Goal: Find specific fact: Find specific fact

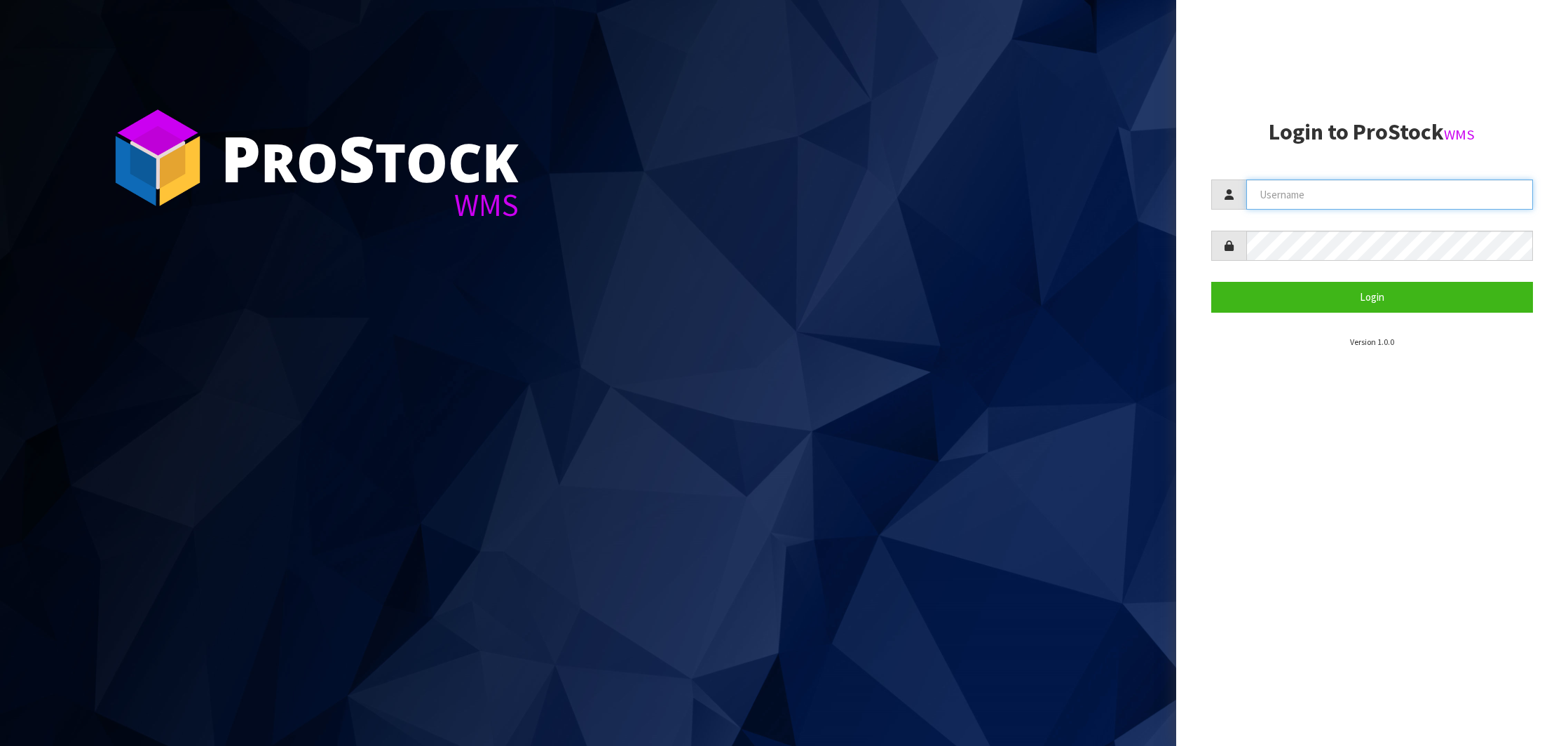
type input "NEROTAPWARE"
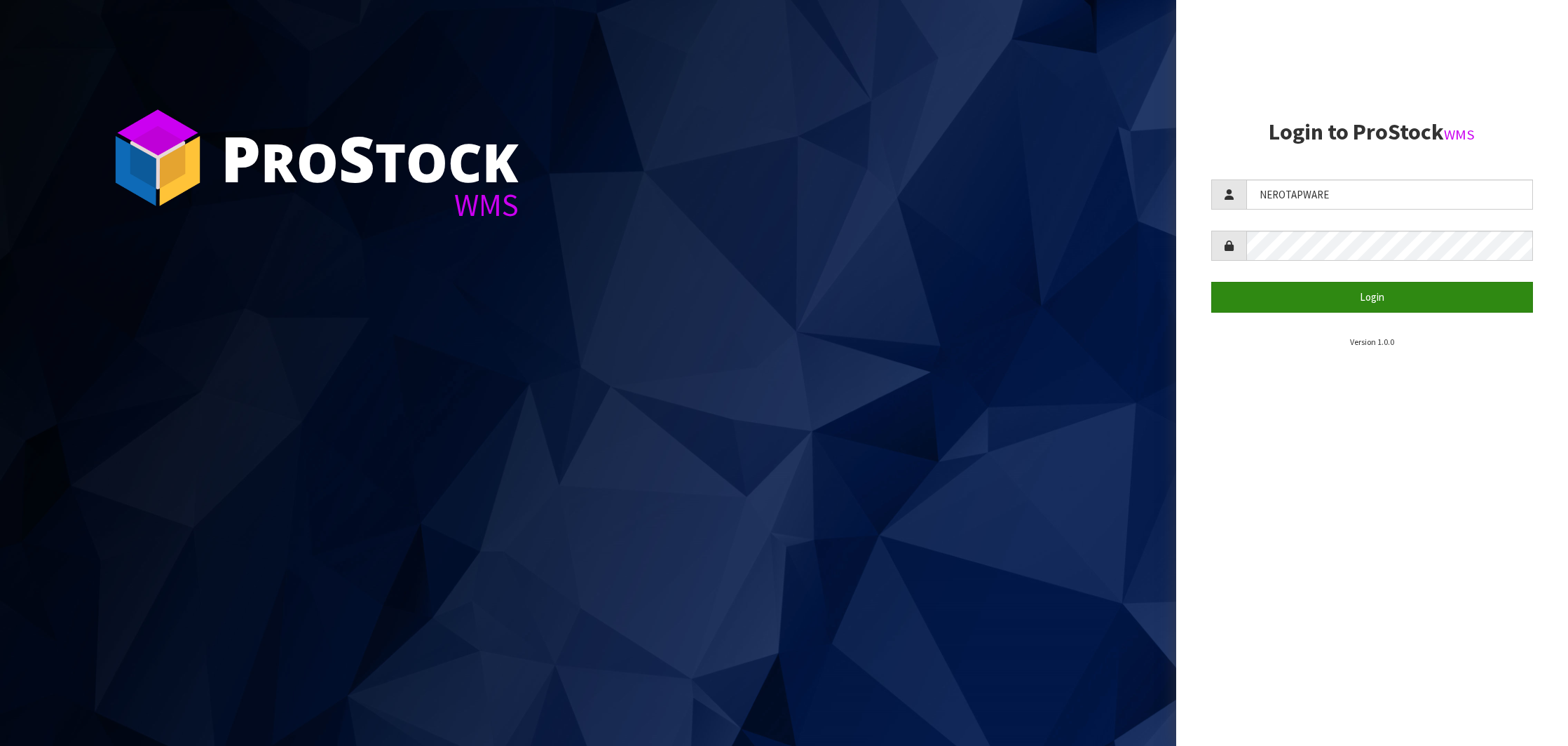
click at [1380, 294] on button "Login" at bounding box center [1372, 297] width 322 height 30
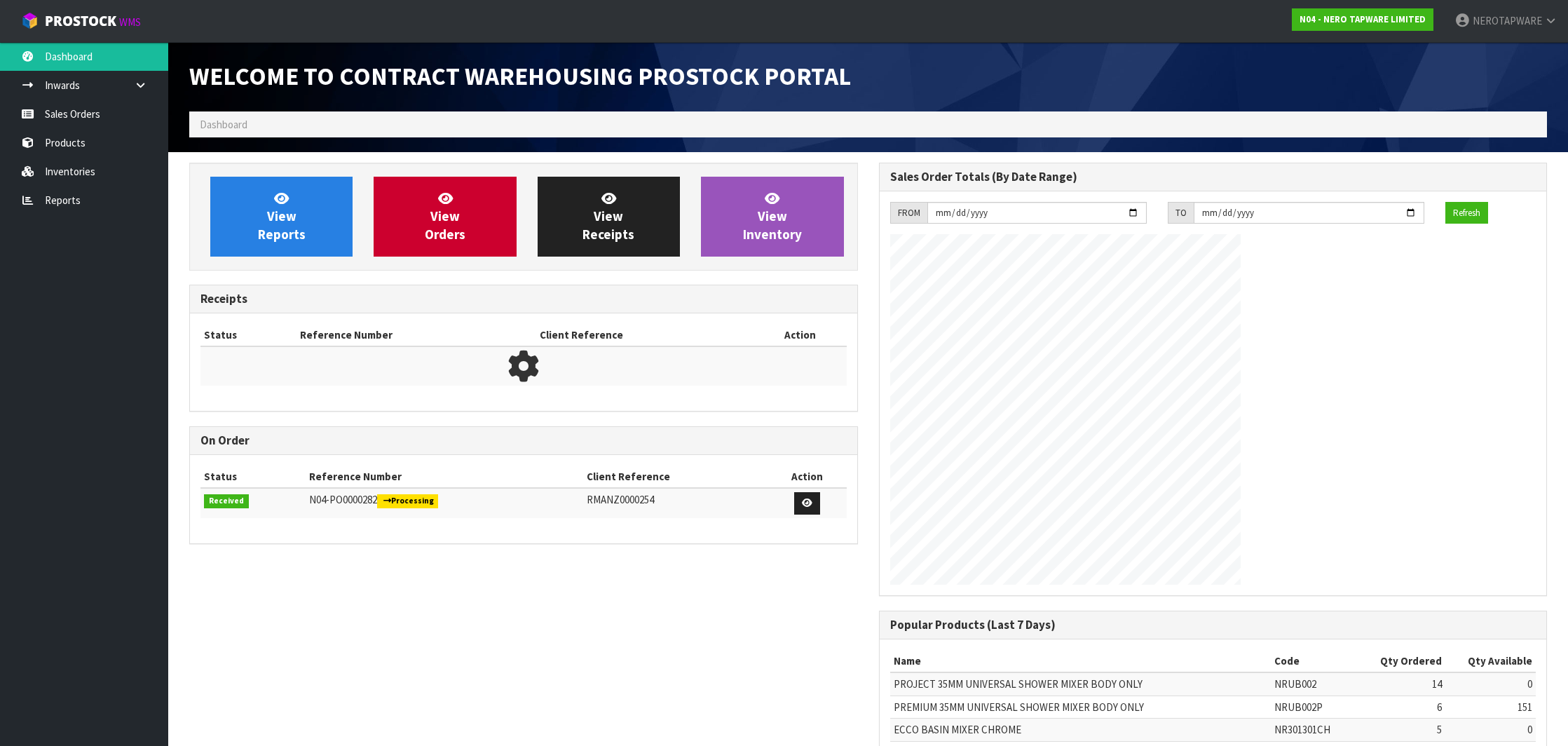
scroll to position [700574, 700389]
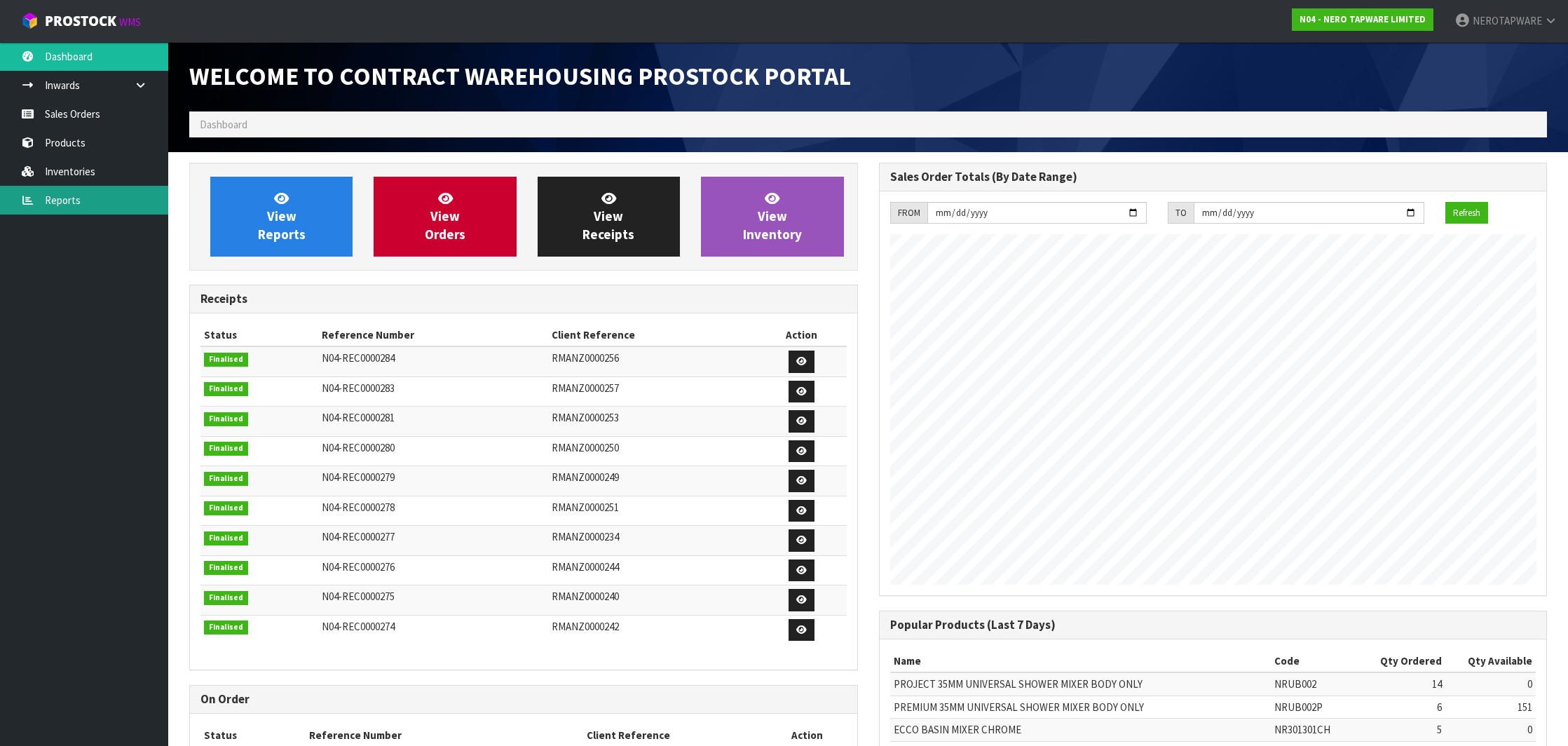
click at [90, 205] on link "Reports" at bounding box center [84, 200] width 168 height 29
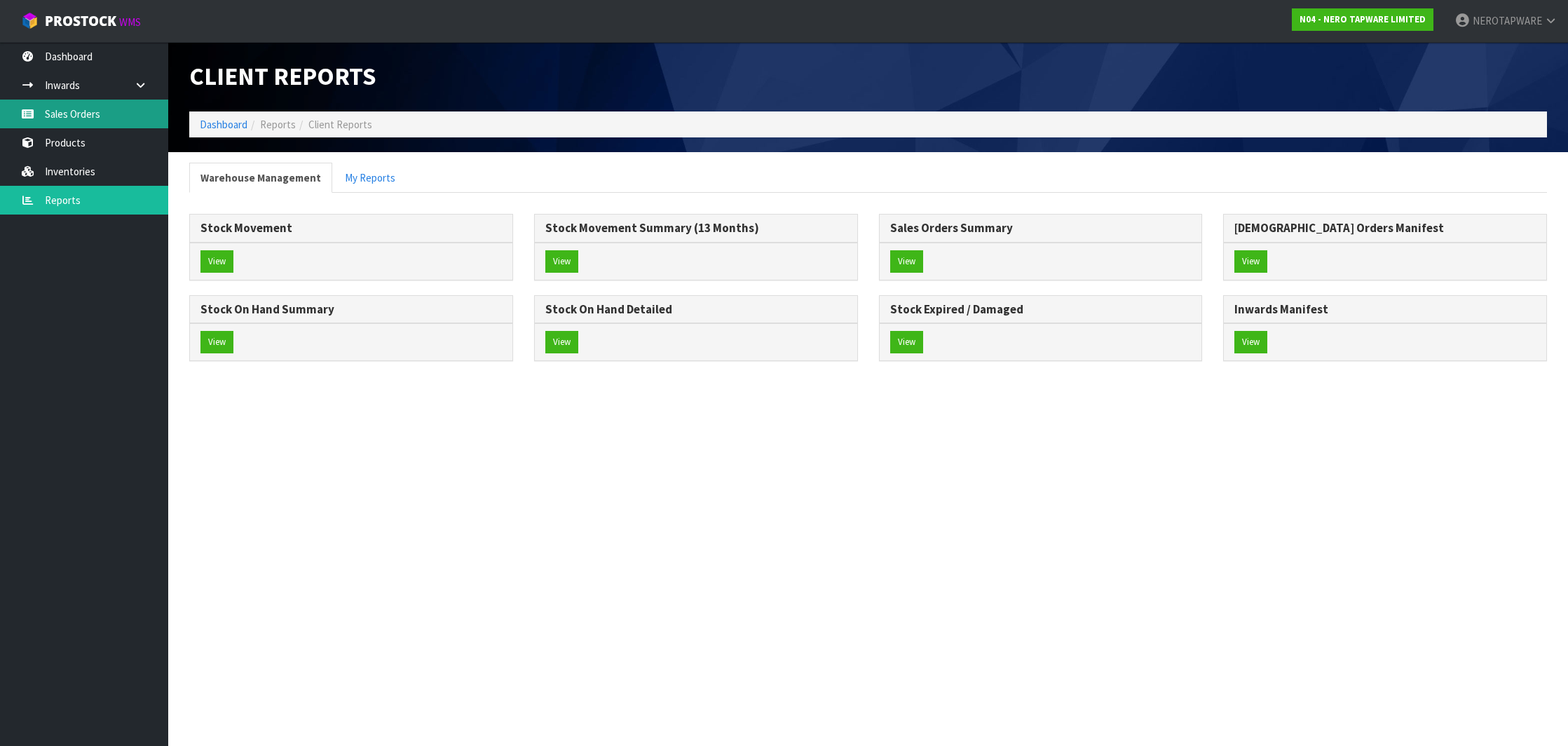
click at [96, 118] on link "Sales Orders" at bounding box center [84, 113] width 168 height 29
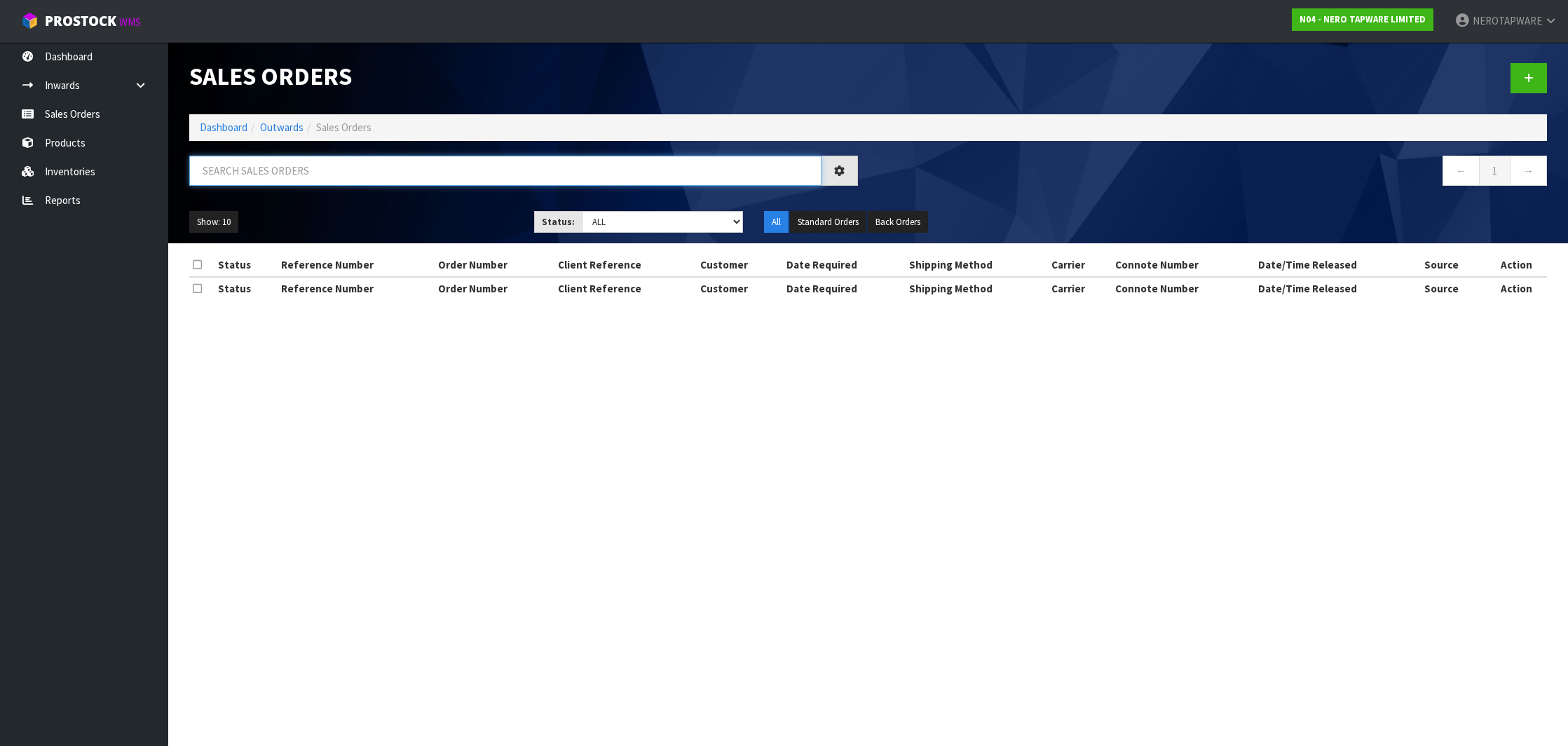
click at [334, 171] on input "text" at bounding box center [506, 171] width 633 height 30
paste input "SONZ0003979"
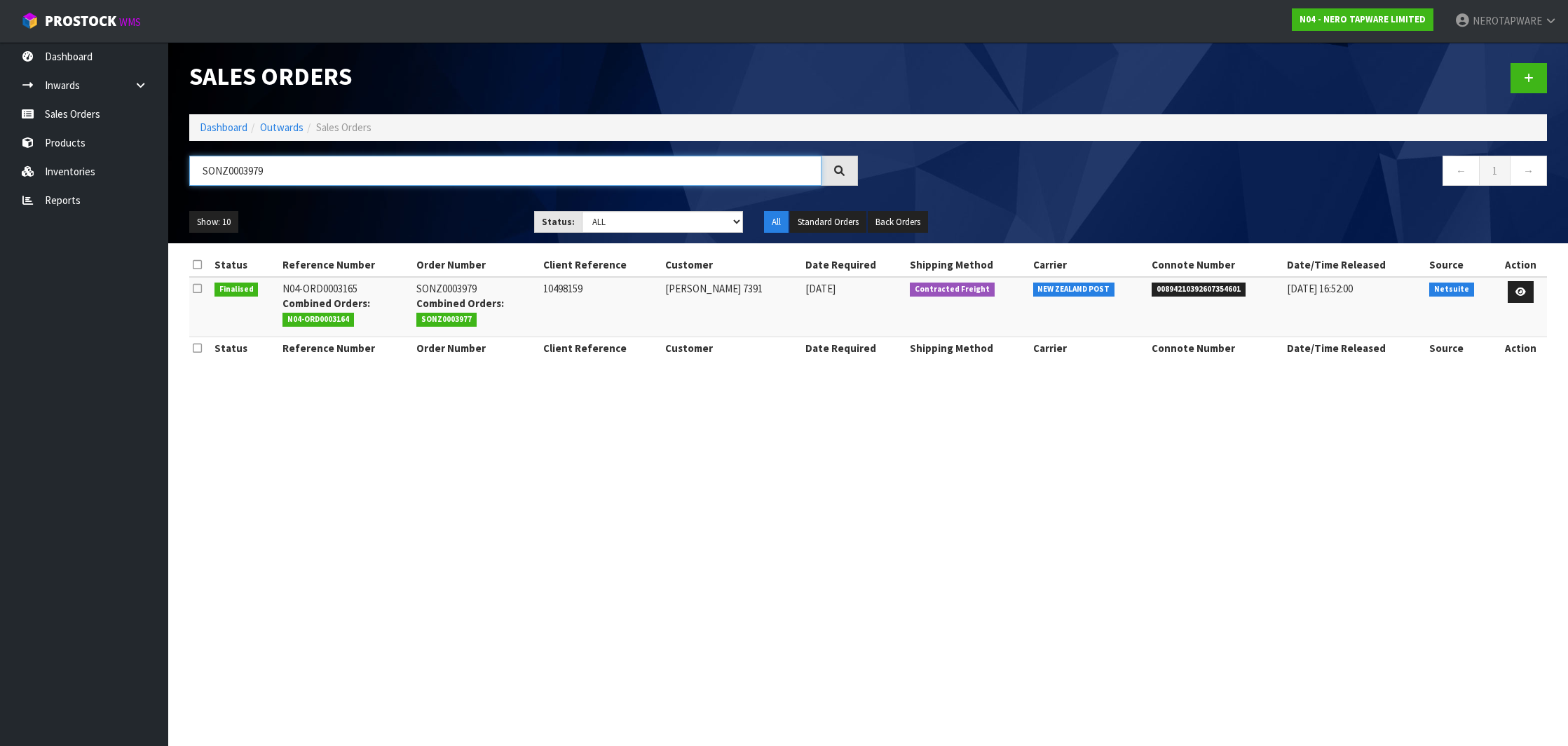
type input "SONZ0003979"
click at [1175, 286] on span "00894210392607354601" at bounding box center [1199, 290] width 94 height 14
copy span "00894210392607354601"
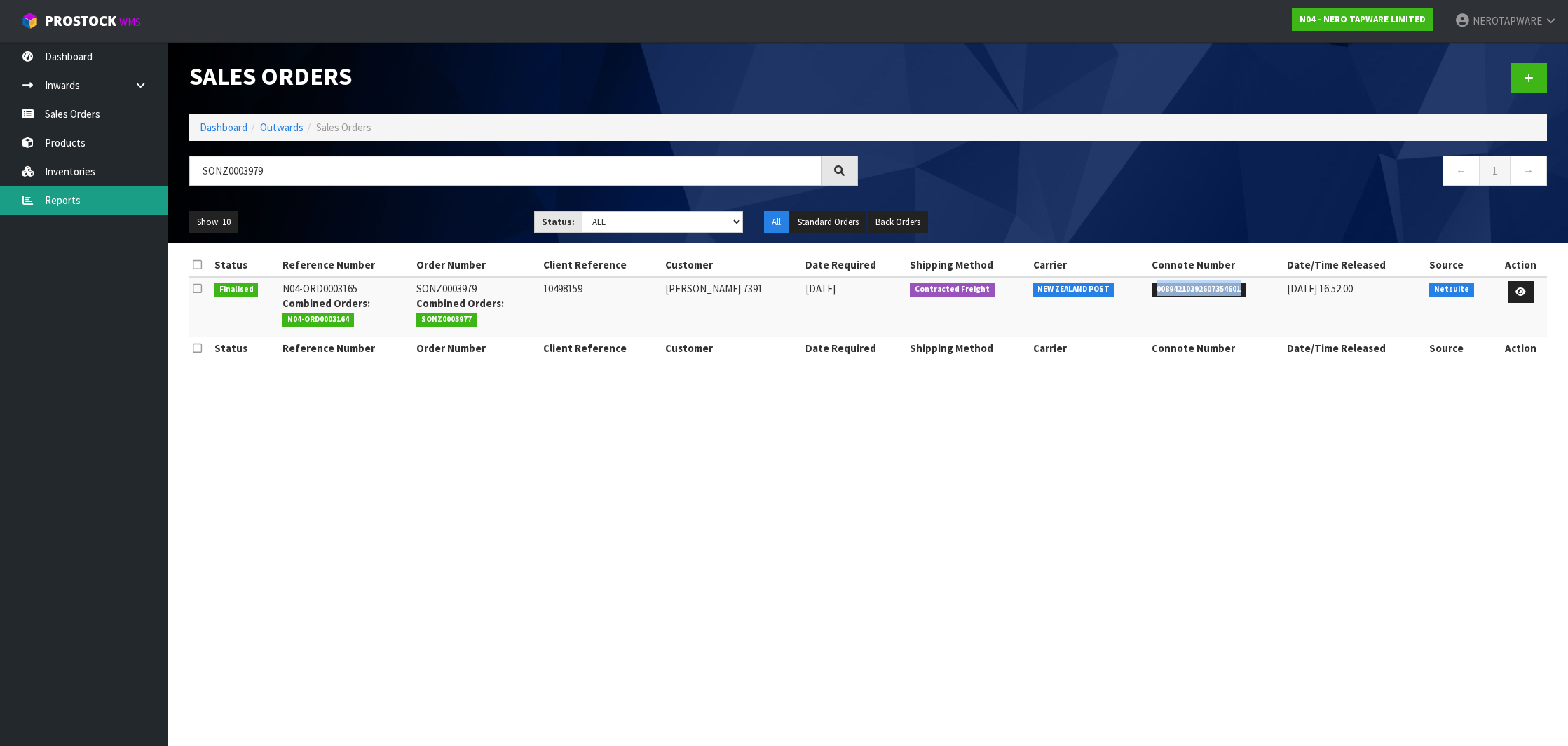
click at [66, 191] on link "Reports" at bounding box center [84, 200] width 168 height 29
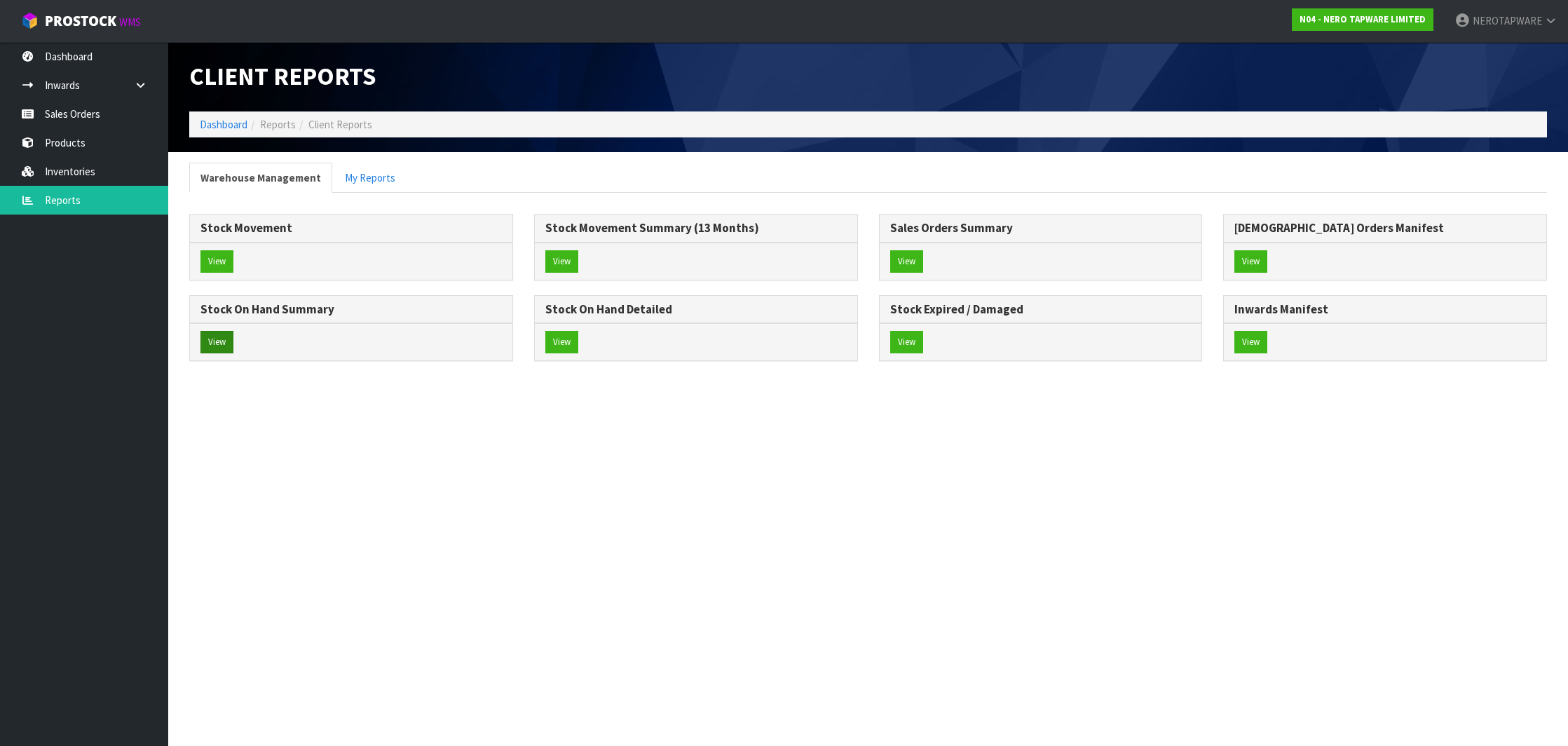
scroll to position [1, 0]
click at [220, 331] on button "View" at bounding box center [217, 342] width 33 height 23
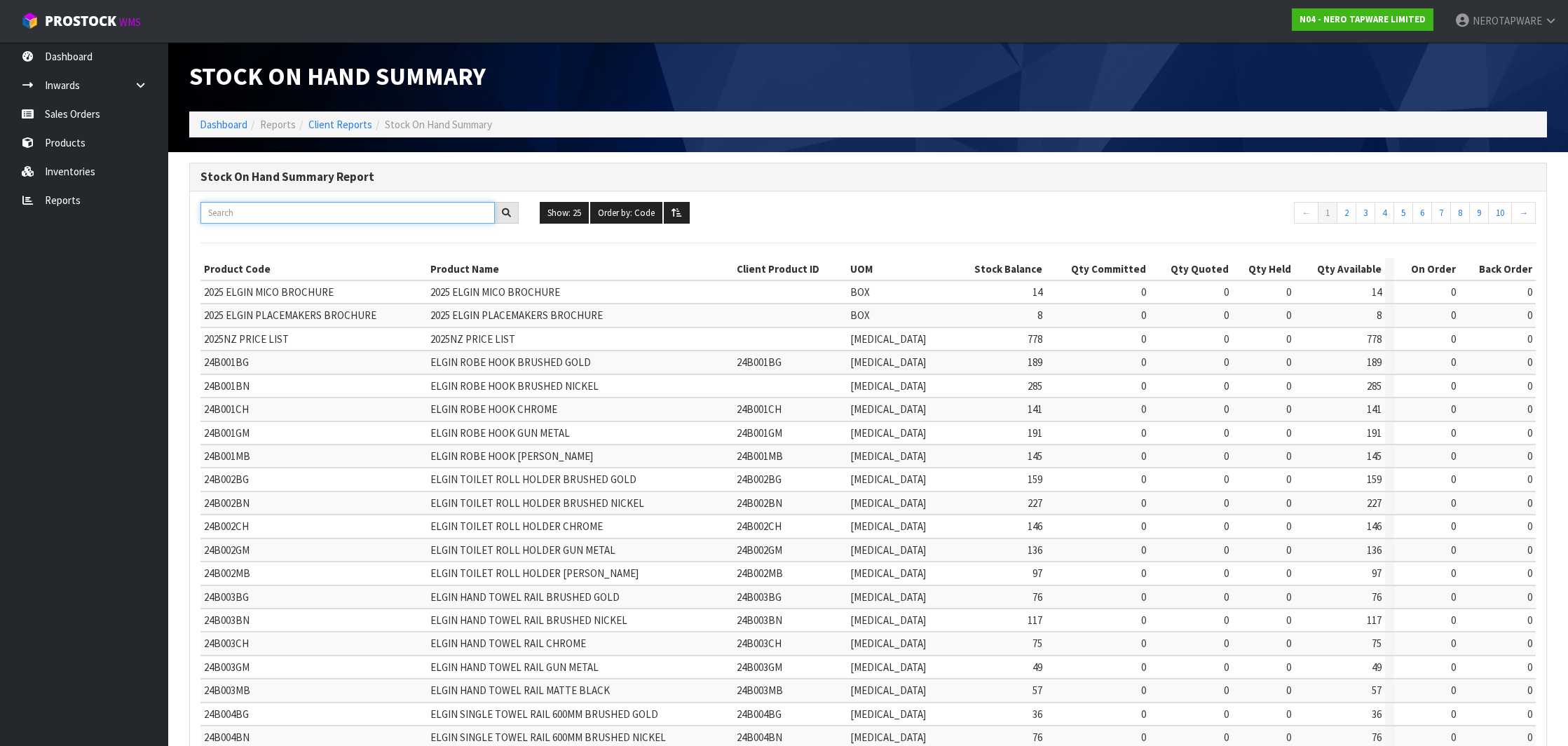
click at [326, 222] on input "text" at bounding box center [347, 212] width 294 height 22
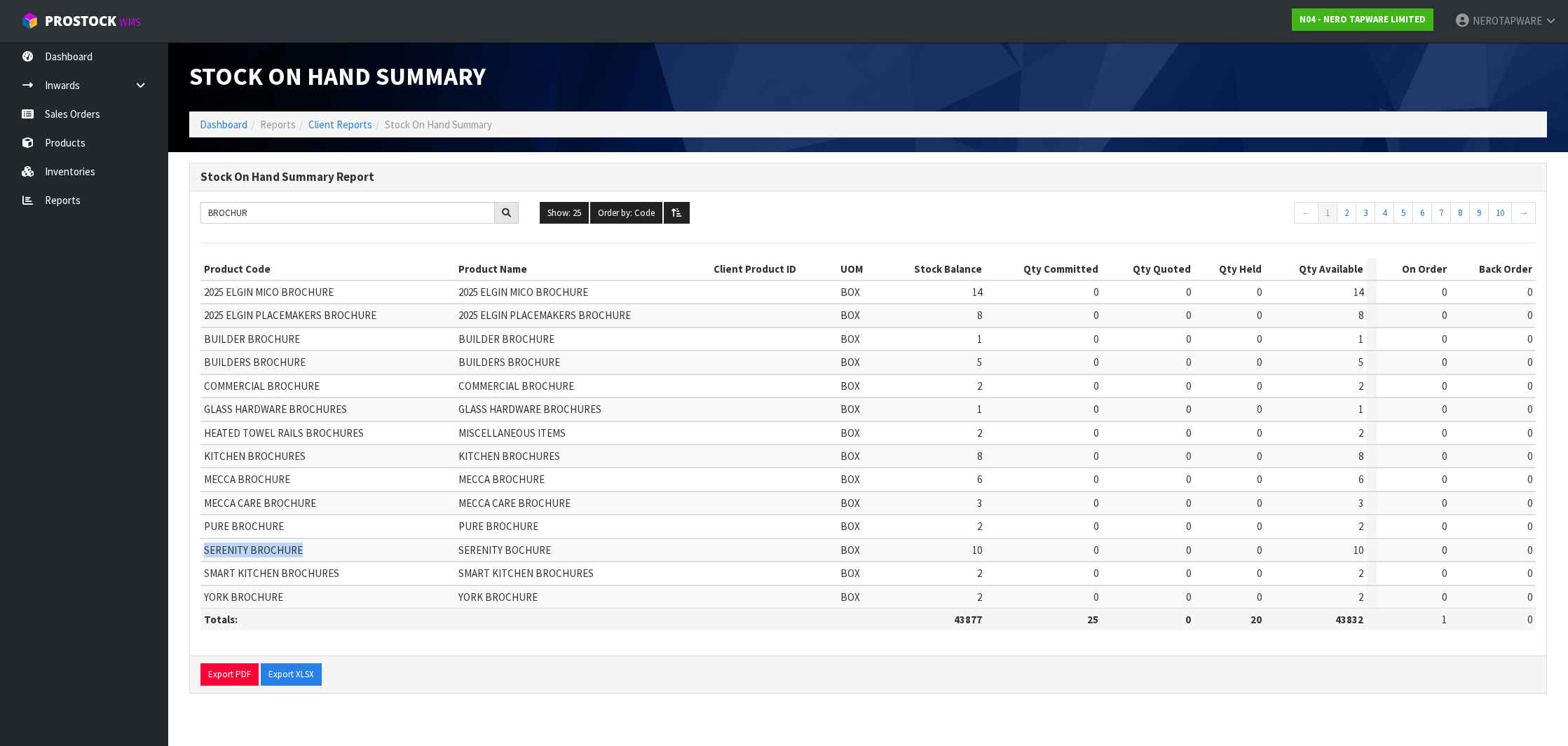
drag, startPoint x: 206, startPoint y: 547, endPoint x: 306, endPoint y: 543, distance: 100.1
click at [306, 543] on td "SERENITY BROCHURE" at bounding box center [327, 550] width 254 height 24
copy span "SERENITY BROCHURE"
drag, startPoint x: 204, startPoint y: 474, endPoint x: 298, endPoint y: 477, distance: 94.0
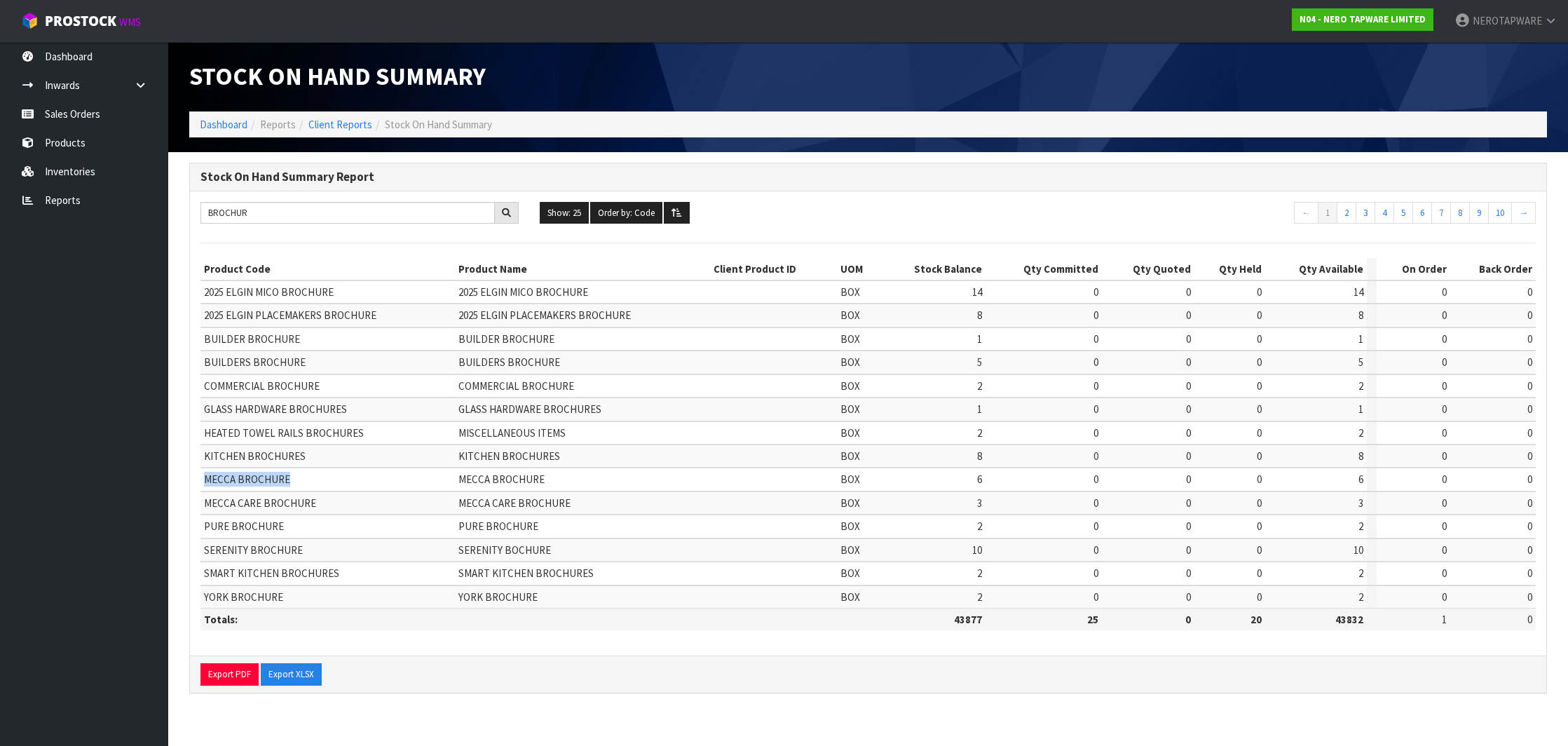
click at [298, 477] on td "MECCA BROCHURE" at bounding box center [327, 479] width 254 height 24
copy span "MECCA BROCHURE"
drag, startPoint x: 205, startPoint y: 495, endPoint x: 316, endPoint y: 494, distance: 111.0
click at [316, 494] on td "MECCA CARE BROCHURE" at bounding box center [327, 503] width 254 height 24
copy span "MECCA CARE BROCHURE"
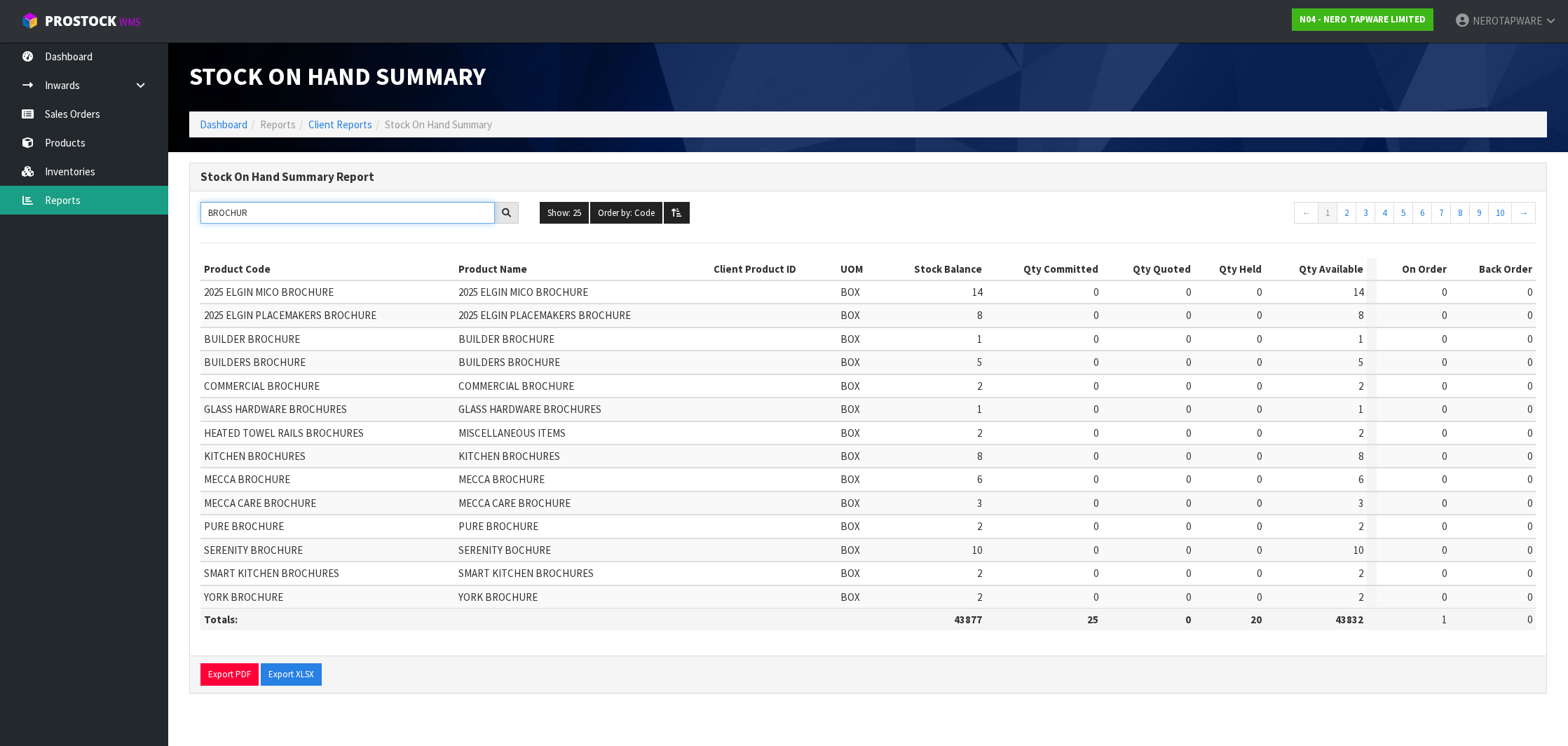
drag, startPoint x: 240, startPoint y: 211, endPoint x: 149, endPoint y: 213, distance: 91.0
click at [149, 213] on body "Toggle navigation ProStock WMS N04 - NERO TAPWARE LIMITED NEROTAPWARE Logout Da…" at bounding box center [784, 373] width 1568 height 746
type input "R"
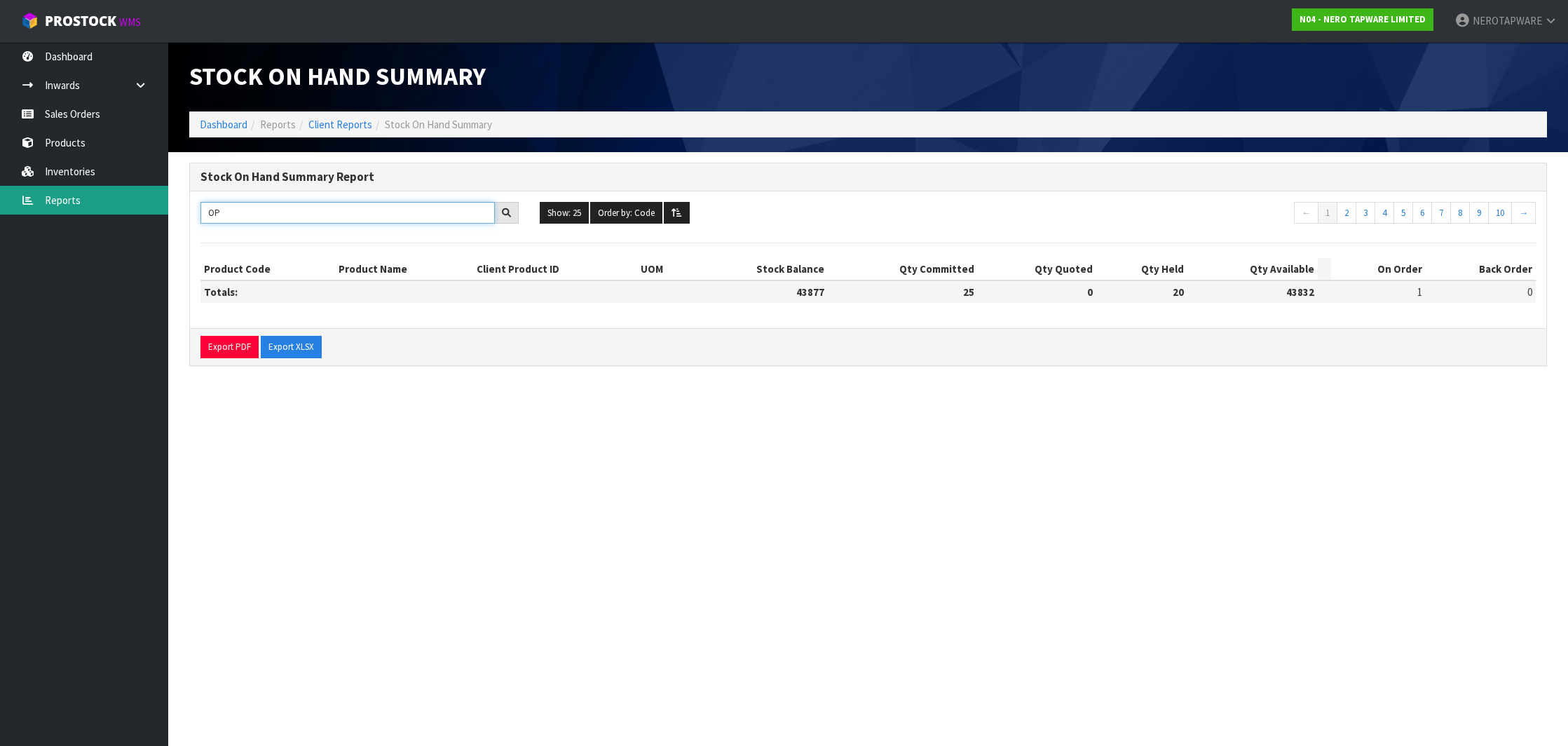
type input "O"
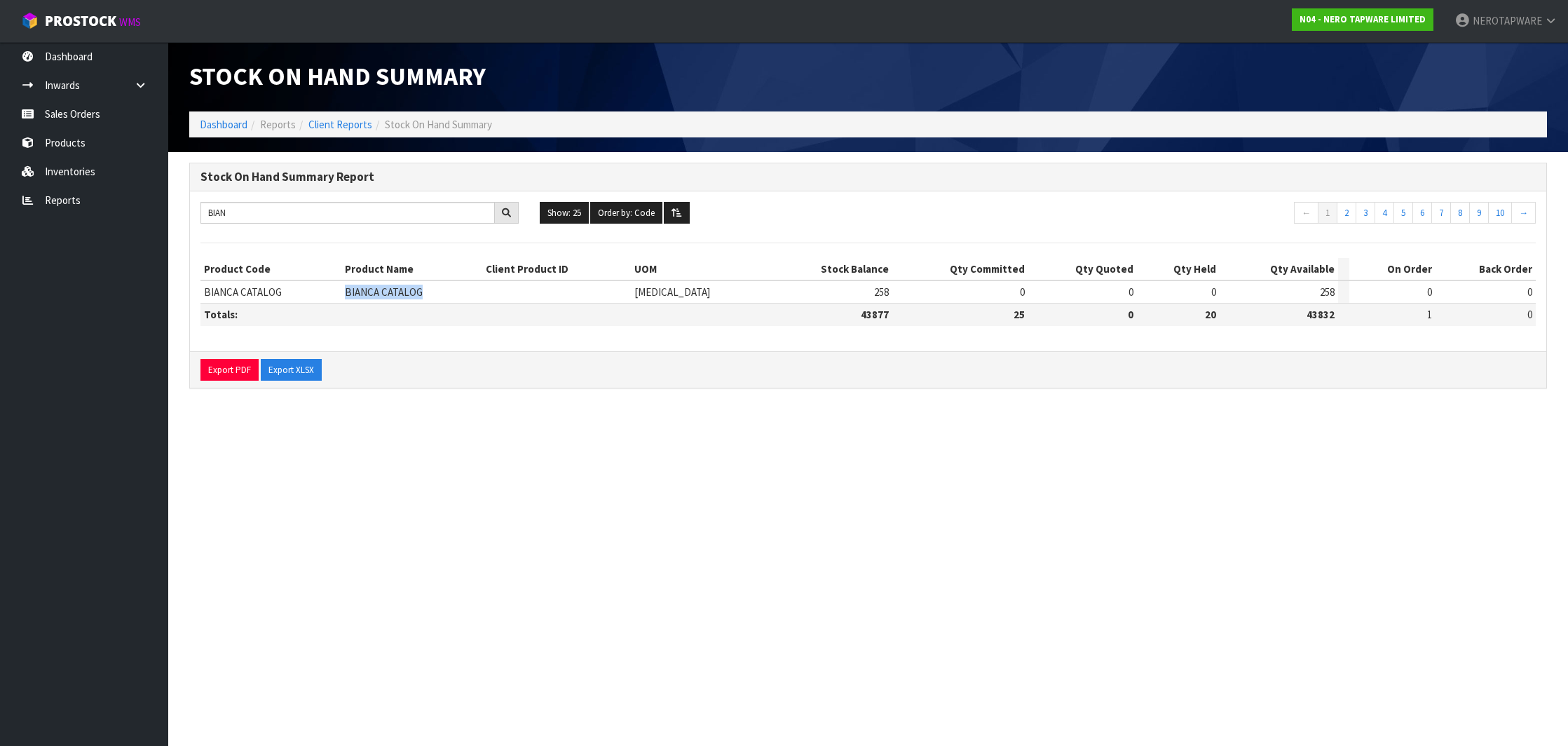
drag, startPoint x: 356, startPoint y: 291, endPoint x: 439, endPoint y: 296, distance: 83.2
click at [439, 296] on td "BIANCA CATALOG" at bounding box center [412, 292] width 141 height 24
copy span "BIANCA CATALOG"
drag, startPoint x: 310, startPoint y: 217, endPoint x: 186, endPoint y: 215, distance: 124.0
click at [186, 215] on div "Stock On Hand Summary Report BIAN Show: 25 5 10 25 50 100 ALL Order by: Code Co…" at bounding box center [868, 283] width 1379 height 240
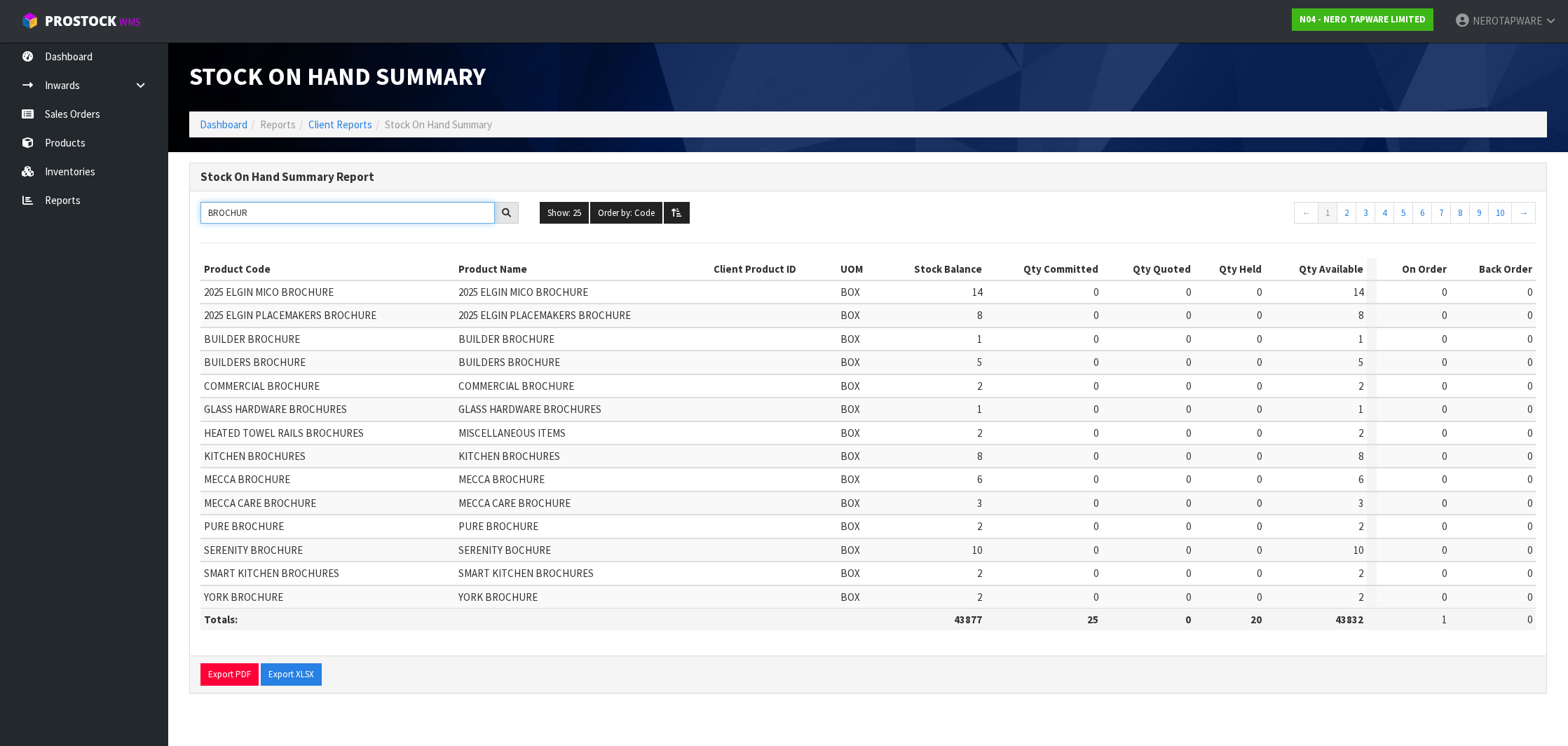
type input "BROCHUR"
drag, startPoint x: 211, startPoint y: 587, endPoint x: 282, endPoint y: 588, distance: 71.0
click at [282, 588] on td "YORK BROCHURE" at bounding box center [327, 597] width 254 height 24
copy span "YORK BROCHURE"
drag, startPoint x: 204, startPoint y: 453, endPoint x: 324, endPoint y: 458, distance: 120.1
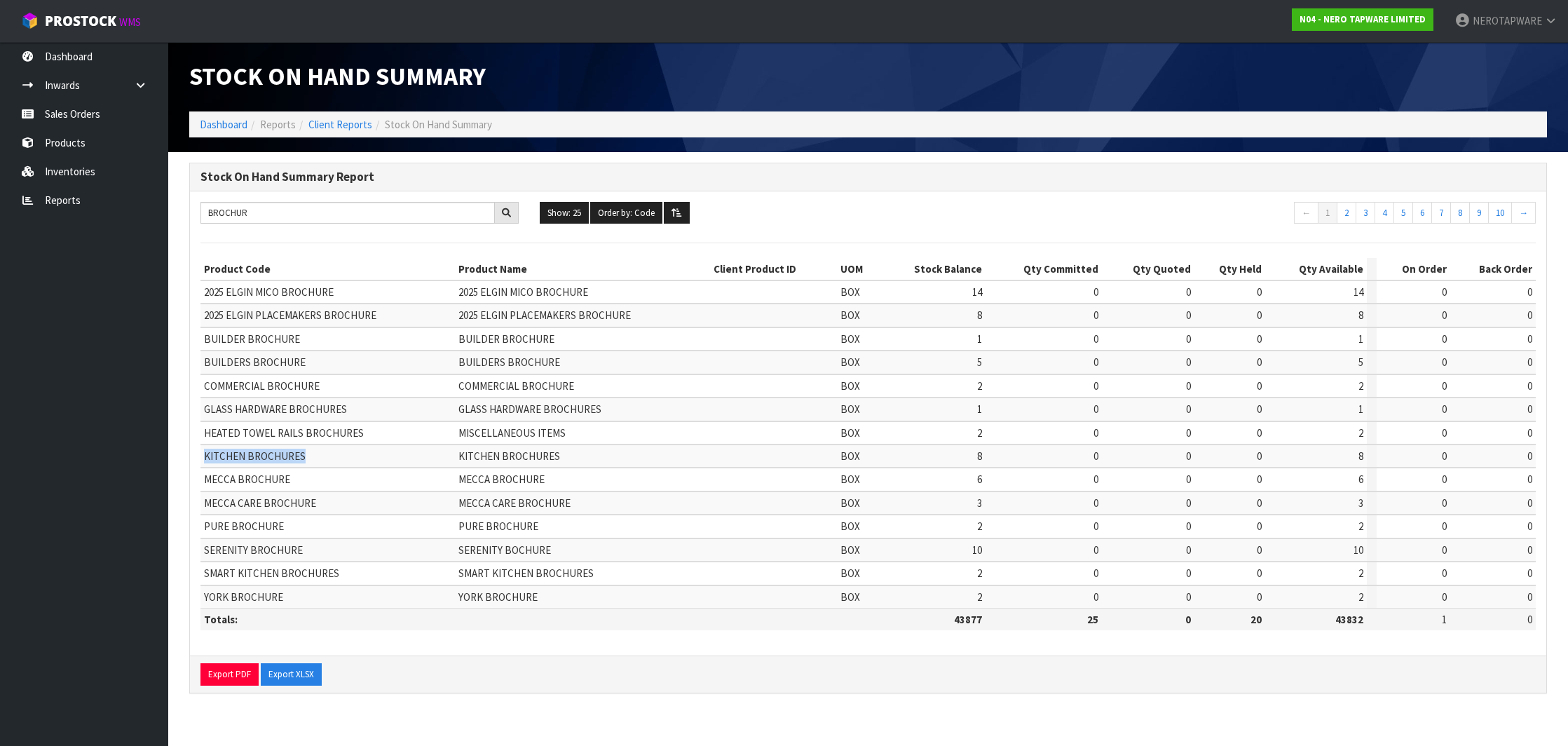
click at [324, 458] on td "KITCHEN BROCHURES" at bounding box center [327, 456] width 254 height 24
copy span "KITCHEN BROCHURES"
click at [466, 355] on span "BUILDERS BROCHURE" at bounding box center [509, 361] width 102 height 13
drag, startPoint x: 462, startPoint y: 360, endPoint x: 562, endPoint y: 362, distance: 100.0
click at [562, 362] on td "BUILDERS BROCHURE" at bounding box center [582, 362] width 254 height 24
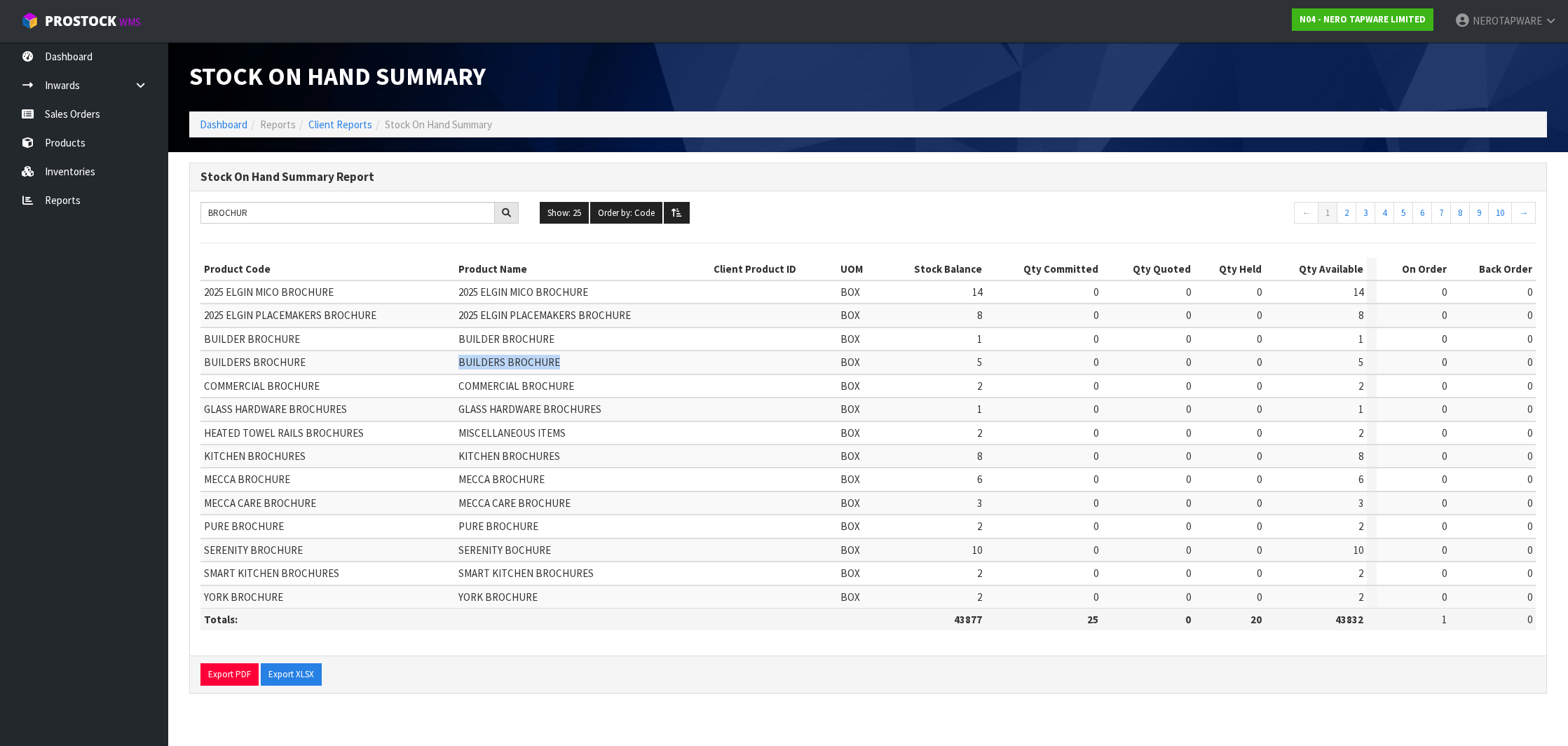
copy span "BUILDERS BROCHURE"
